Goal: Task Accomplishment & Management: Use online tool/utility

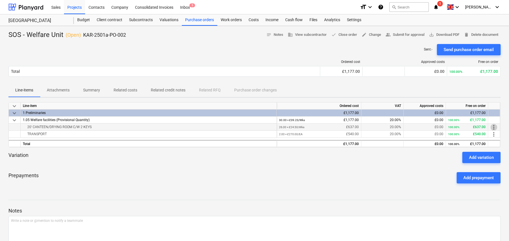
click at [493, 126] on span "more_vert" at bounding box center [494, 127] width 7 height 7
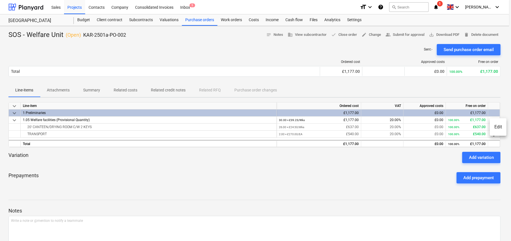
click at [494, 126] on li "Edit" at bounding box center [498, 126] width 17 height 13
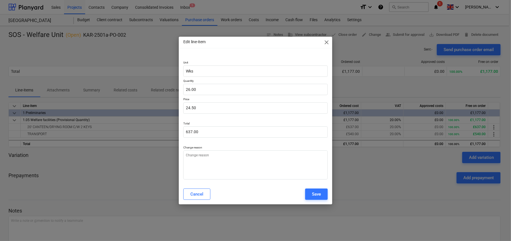
type textarea "x"
type input "24.5"
click at [189, 107] on input "24.5" at bounding box center [255, 107] width 144 height 11
click at [188, 107] on input "24.5" at bounding box center [255, 107] width 144 height 11
type textarea "x"
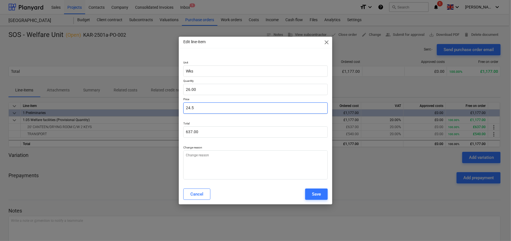
type input "4.5"
type input "117.00"
type textarea "x"
type input "34.5"
type input "897.00"
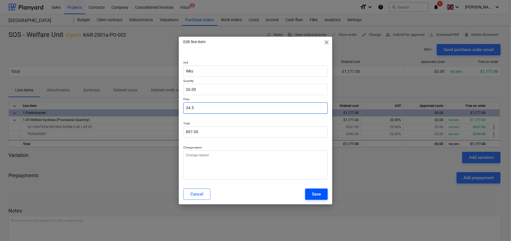
type input "34.5"
type textarea "x"
type input "34.50"
click at [316, 195] on div "Save" at bounding box center [316, 193] width 9 height 7
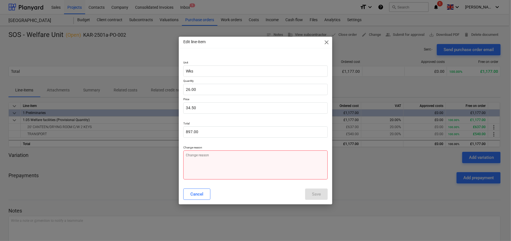
click at [259, 163] on textarea at bounding box center [255, 164] width 144 height 29
type textarea "x"
type textarea "."
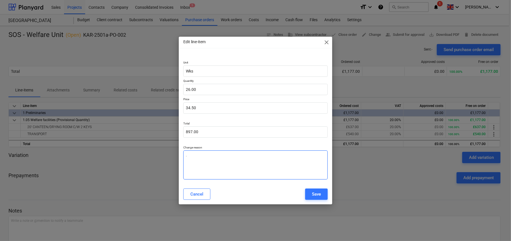
type textarea "x"
type textarea "."
click at [328, 191] on div "Cancel Save" at bounding box center [255, 194] width 151 height 16
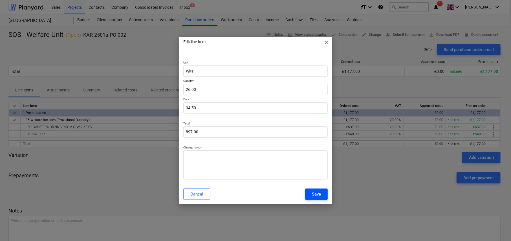
click at [323, 193] on button "Save" at bounding box center [316, 193] width 23 height 11
type textarea "x"
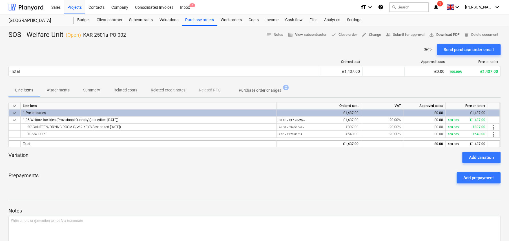
click at [446, 34] on span "save_alt Download PDF" at bounding box center [444, 35] width 30 height 6
